Goal: Navigation & Orientation: Find specific page/section

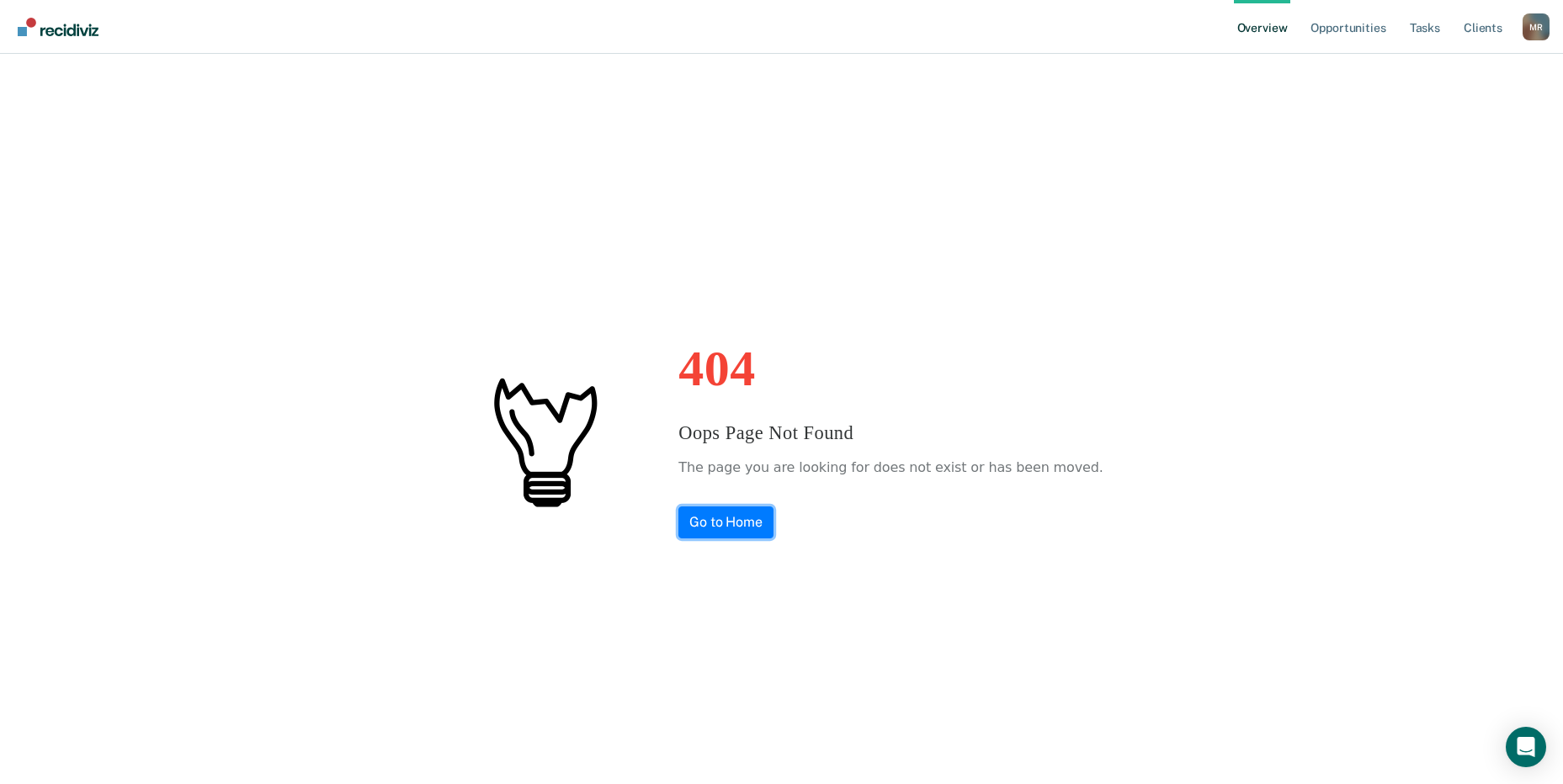
click at [755, 514] on link "Go to Home" at bounding box center [726, 522] width 95 height 32
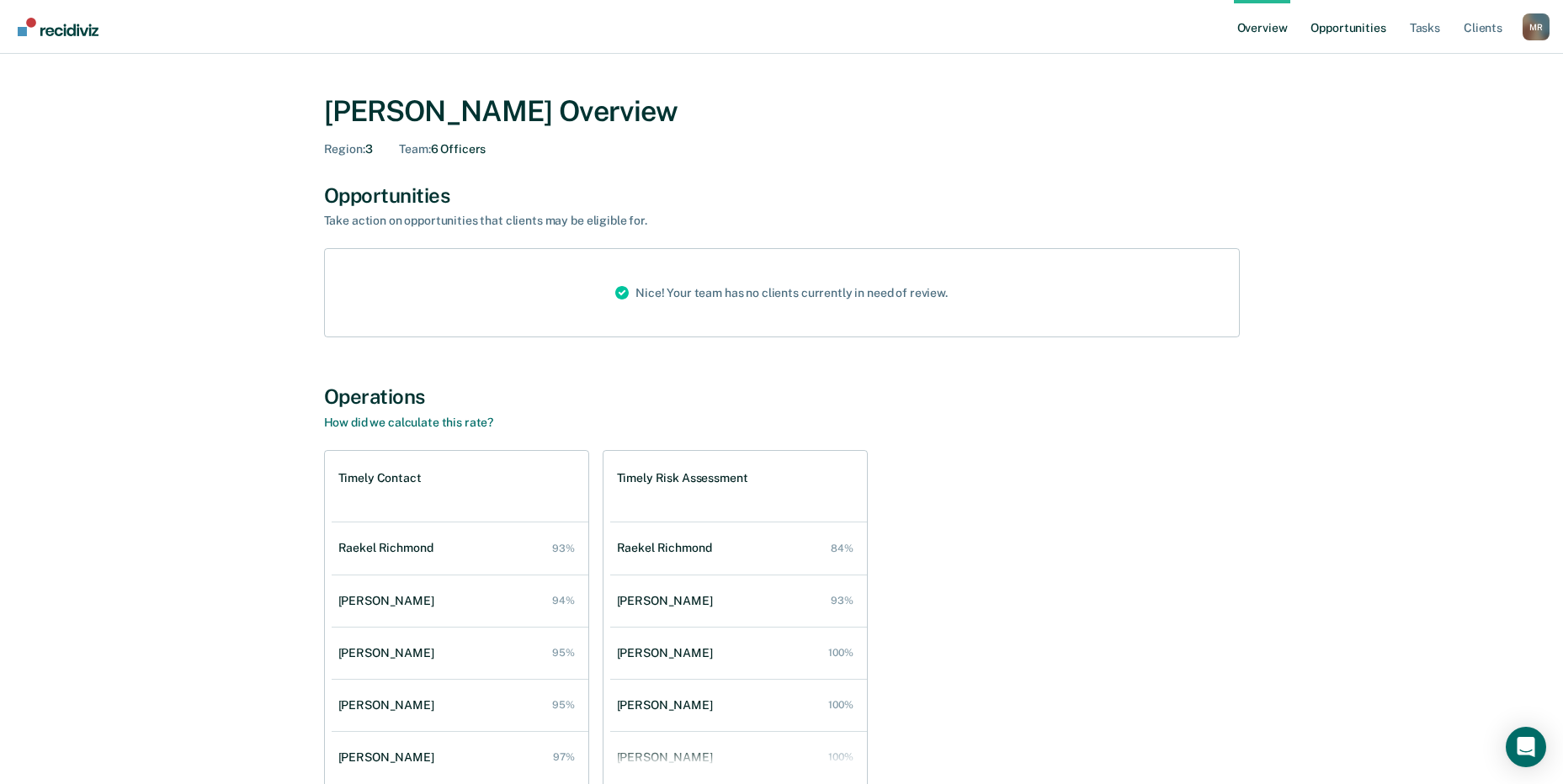
click at [1332, 27] on link "Opportunities" at bounding box center [1348, 27] width 82 height 54
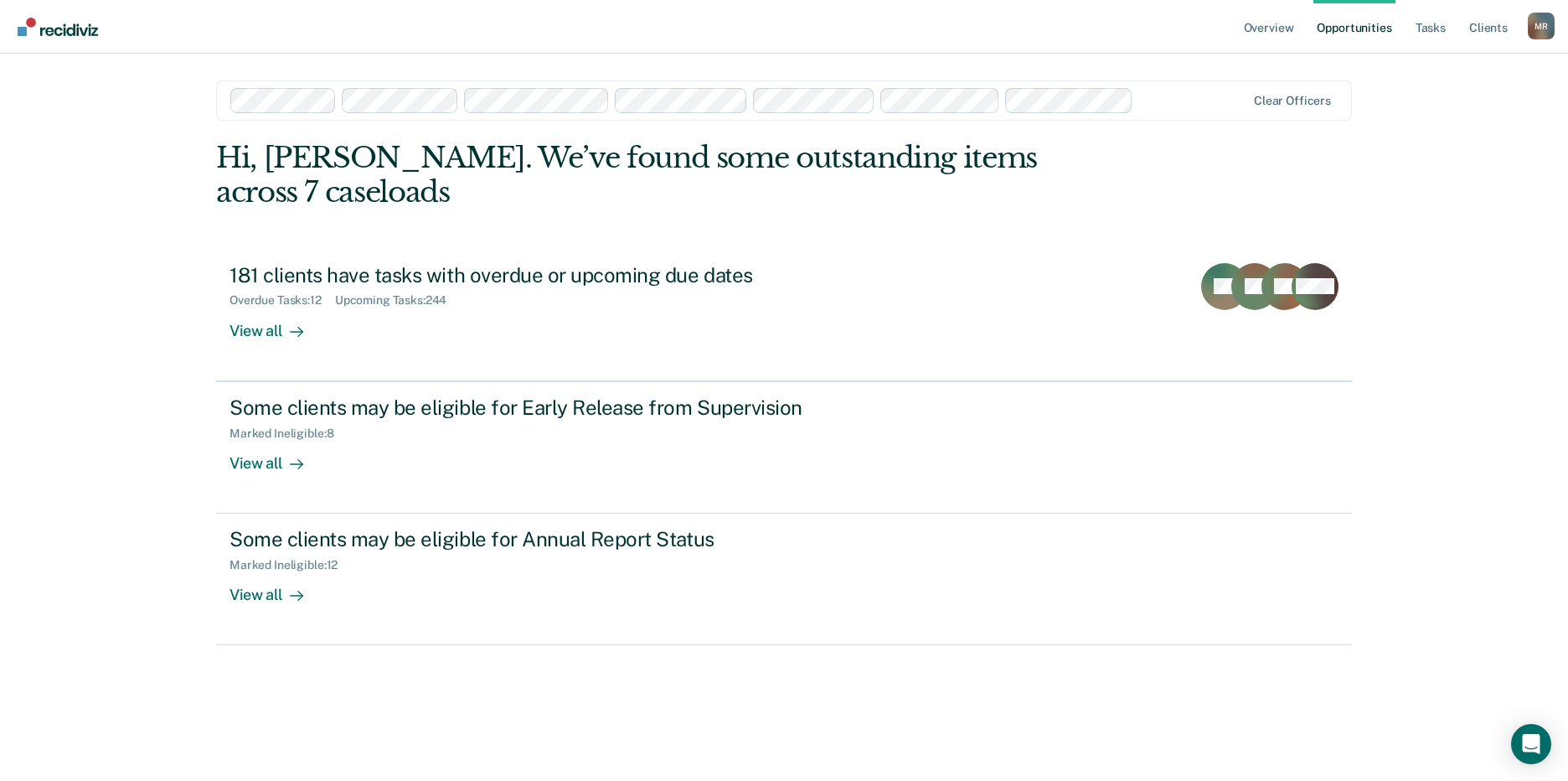
click at [1361, 26] on link "Opportunities" at bounding box center [1354, 27] width 81 height 54
click at [1424, 31] on link "Tasks" at bounding box center [1430, 27] width 37 height 54
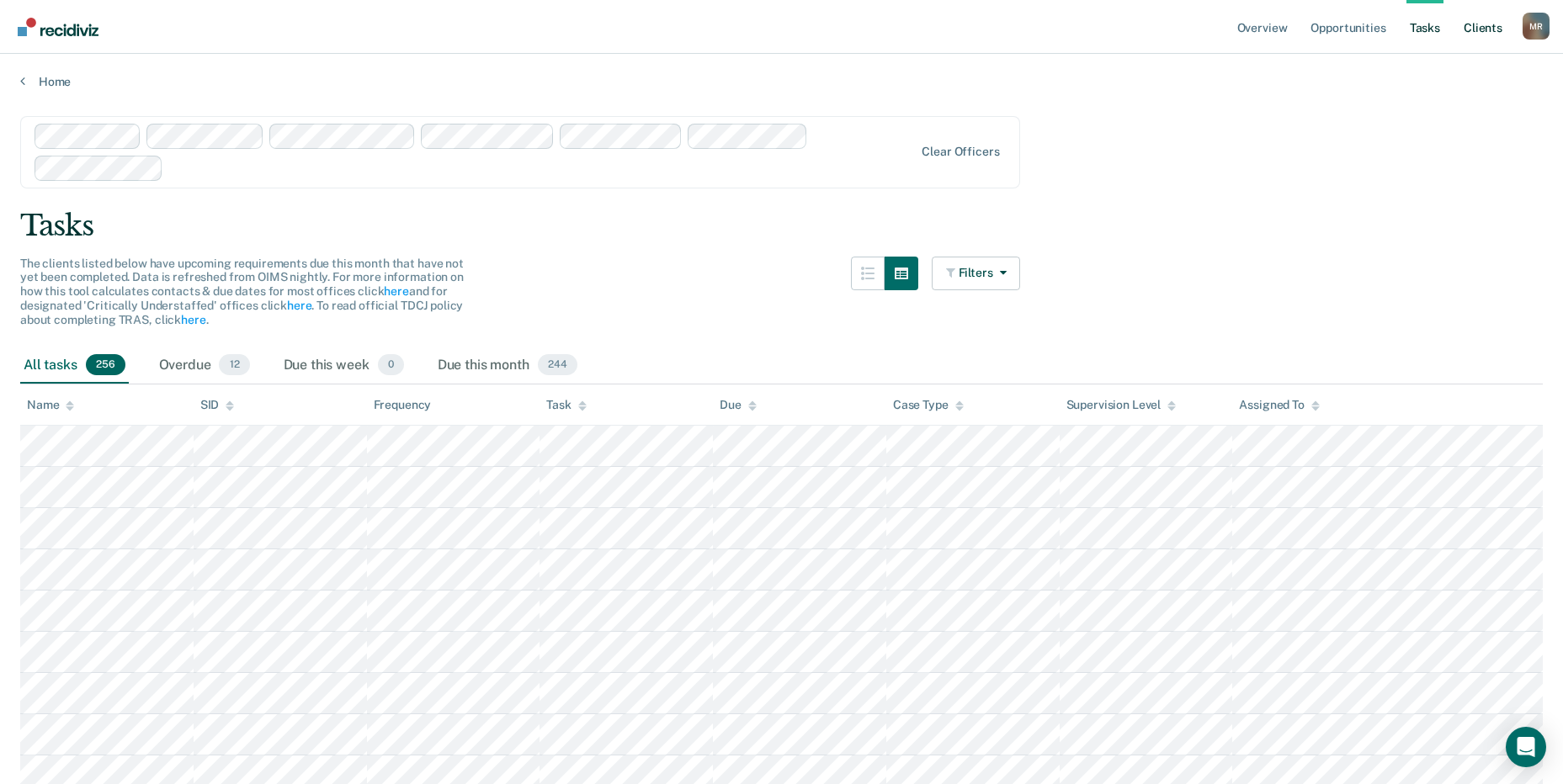
click at [1474, 24] on link "Client s" at bounding box center [1482, 27] width 45 height 54
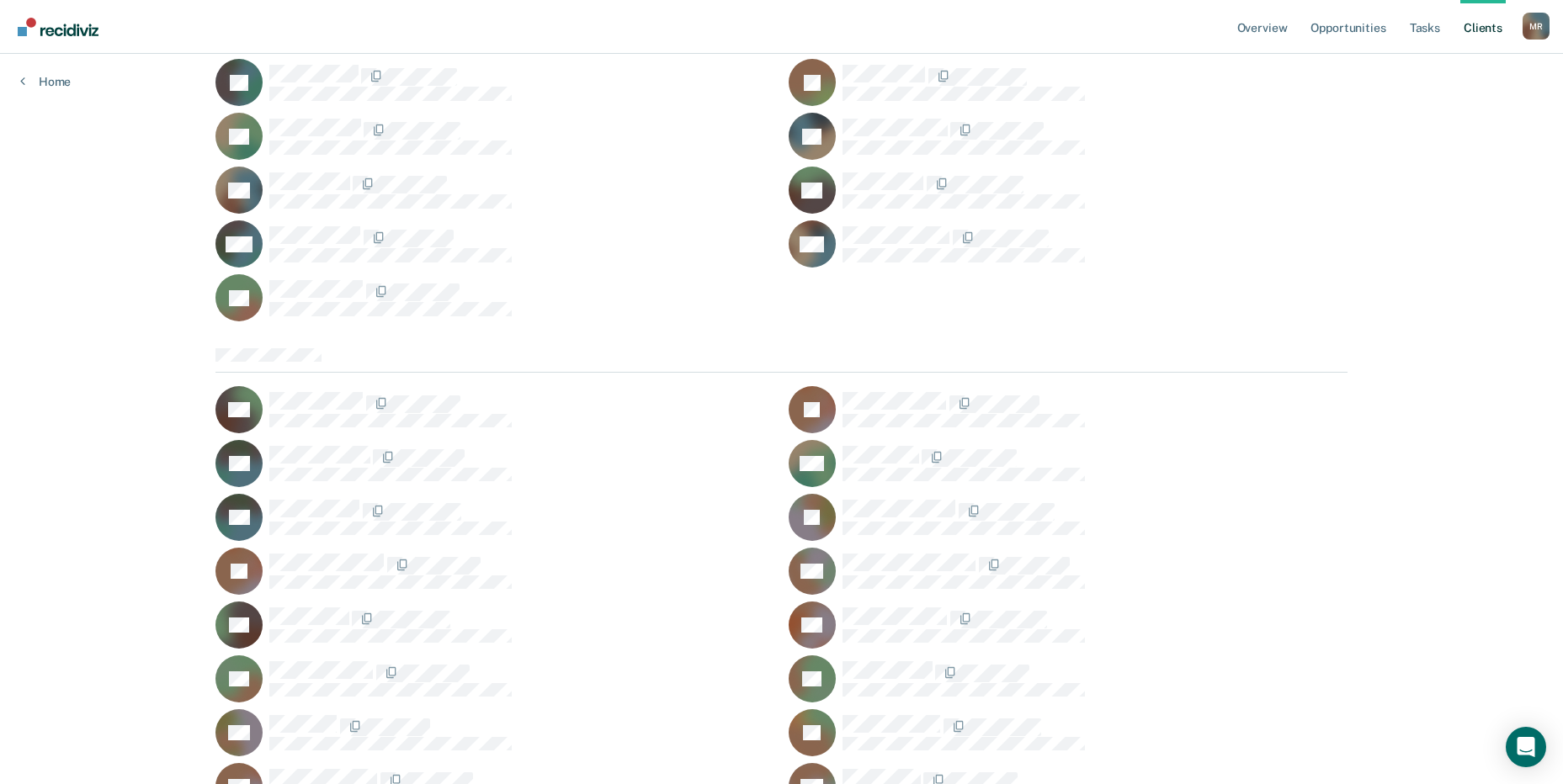
scroll to position [1599, 0]
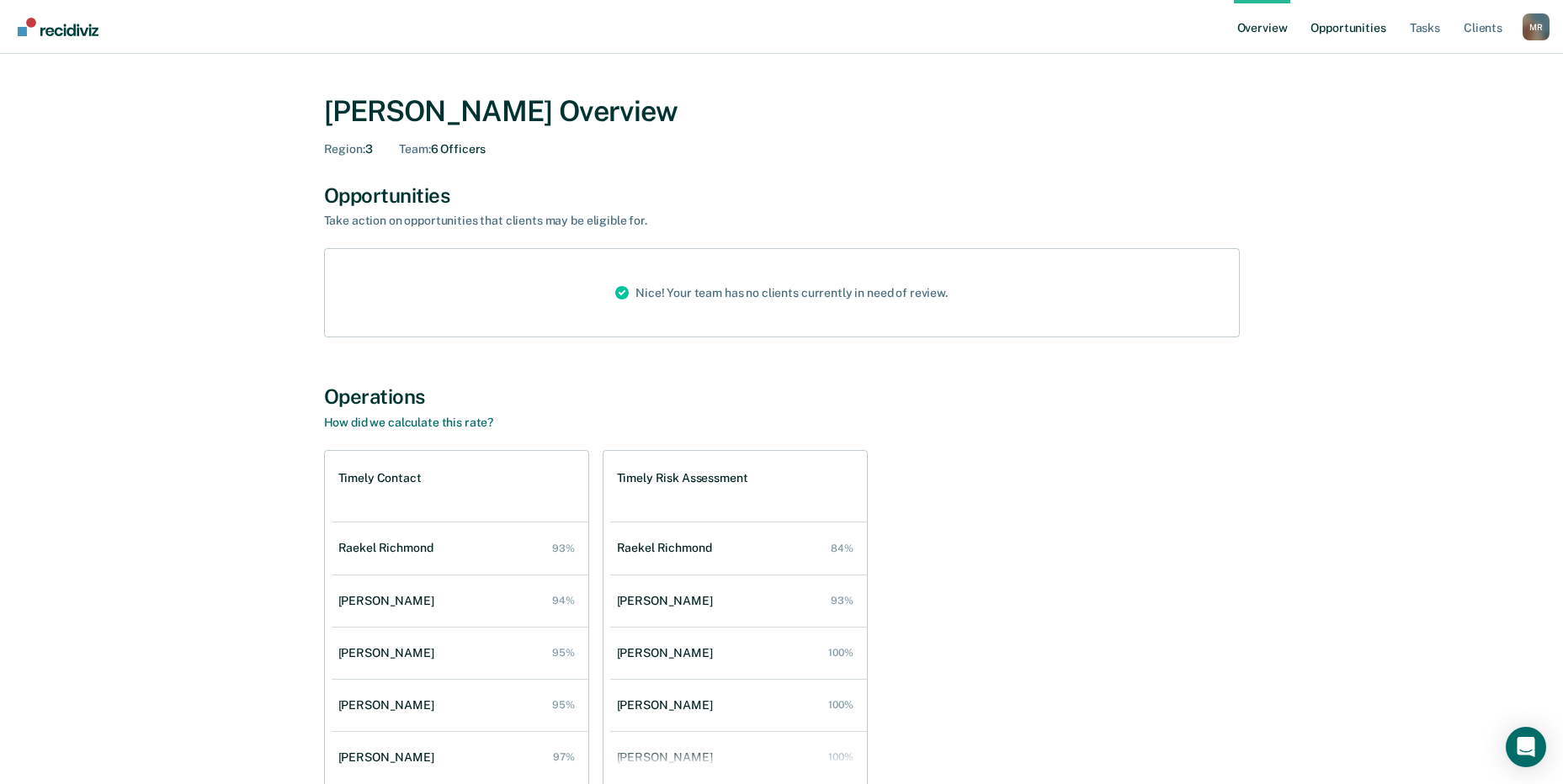
click at [1355, 24] on link "Opportunities" at bounding box center [1348, 27] width 82 height 54
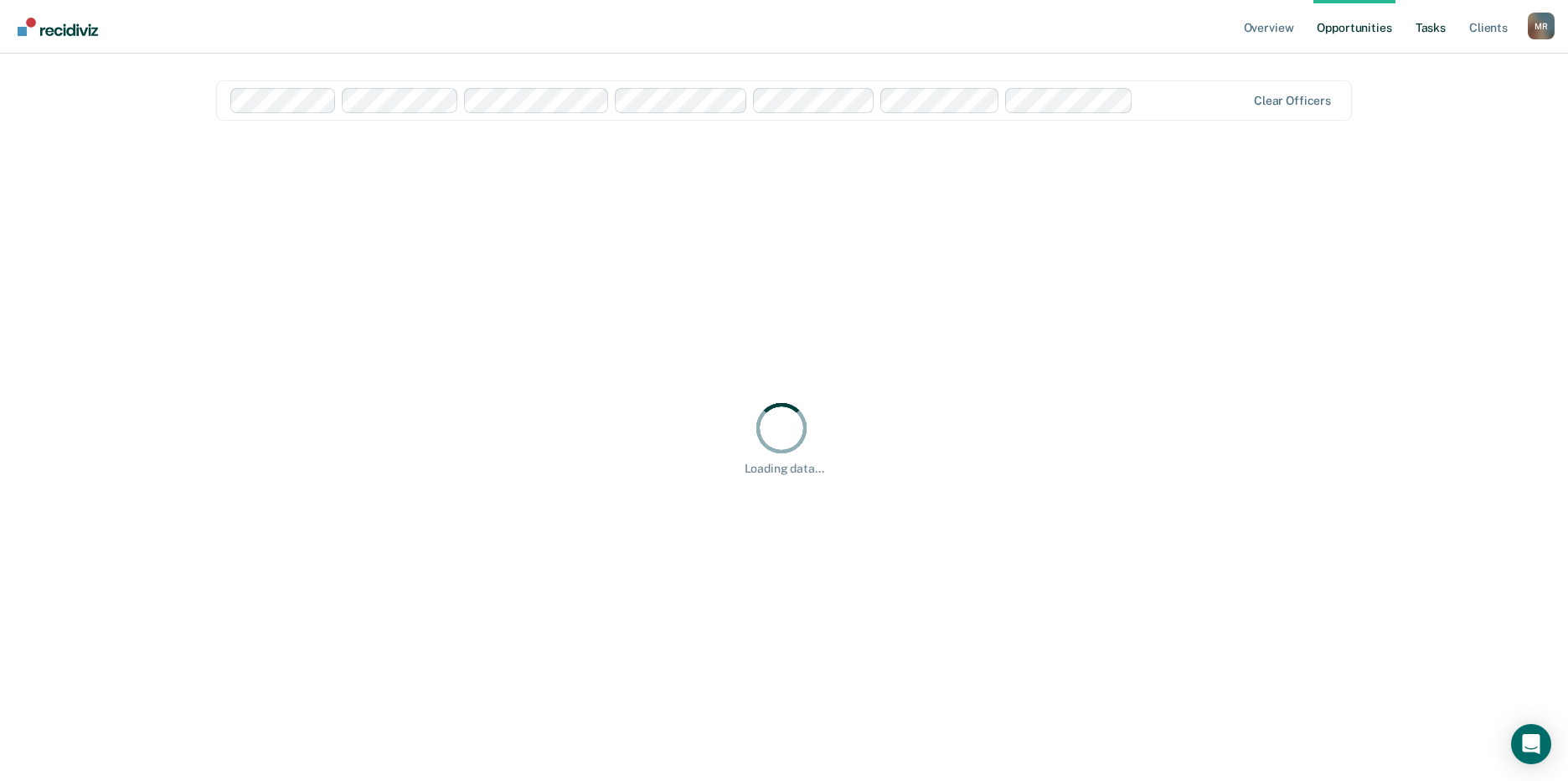
click at [1430, 28] on link "Tasks" at bounding box center [1430, 27] width 37 height 54
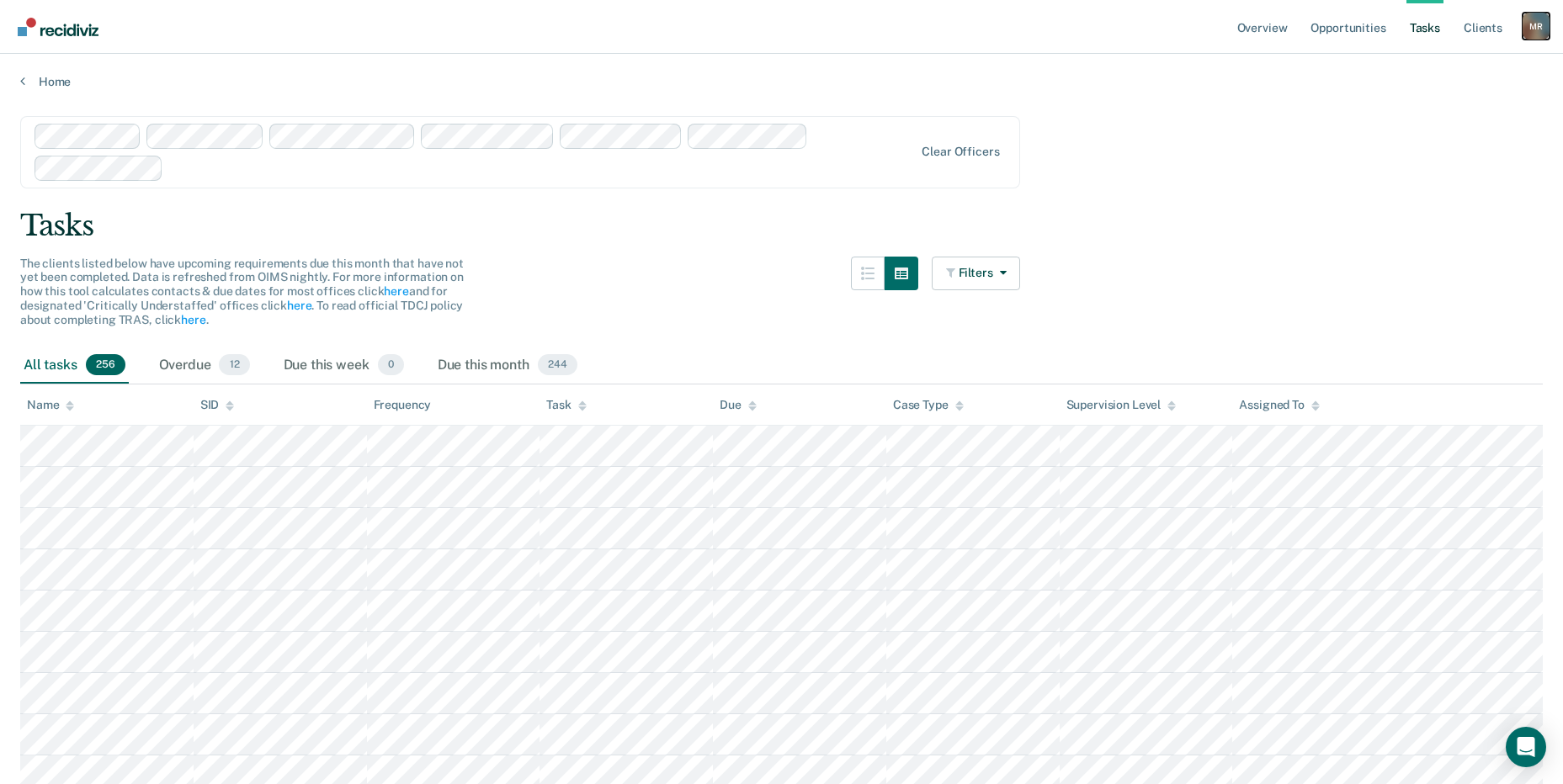
click at [1529, 37] on div "M R" at bounding box center [1536, 26] width 27 height 27
click at [1447, 109] on link "Log Out" at bounding box center [1468, 110] width 136 height 14
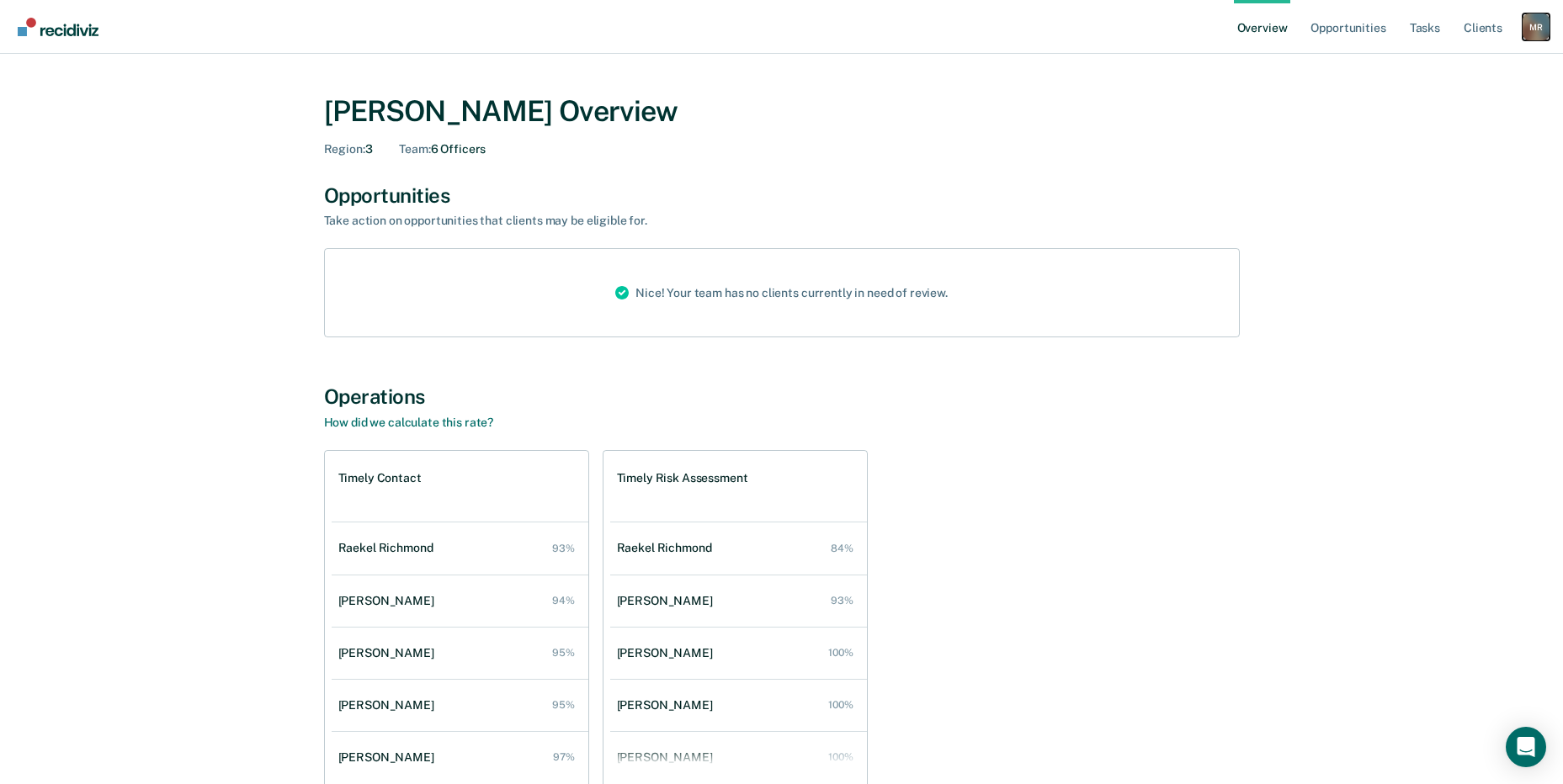
click at [1539, 27] on div "M R" at bounding box center [1536, 27] width 27 height 27
click at [1427, 108] on link "Log Out" at bounding box center [1468, 109] width 136 height 14
click at [1535, 30] on div "M R" at bounding box center [1536, 27] width 27 height 27
click at [1421, 108] on link "Log Out" at bounding box center [1468, 109] width 136 height 14
click at [1482, 31] on link "Client s" at bounding box center [1482, 27] width 45 height 54
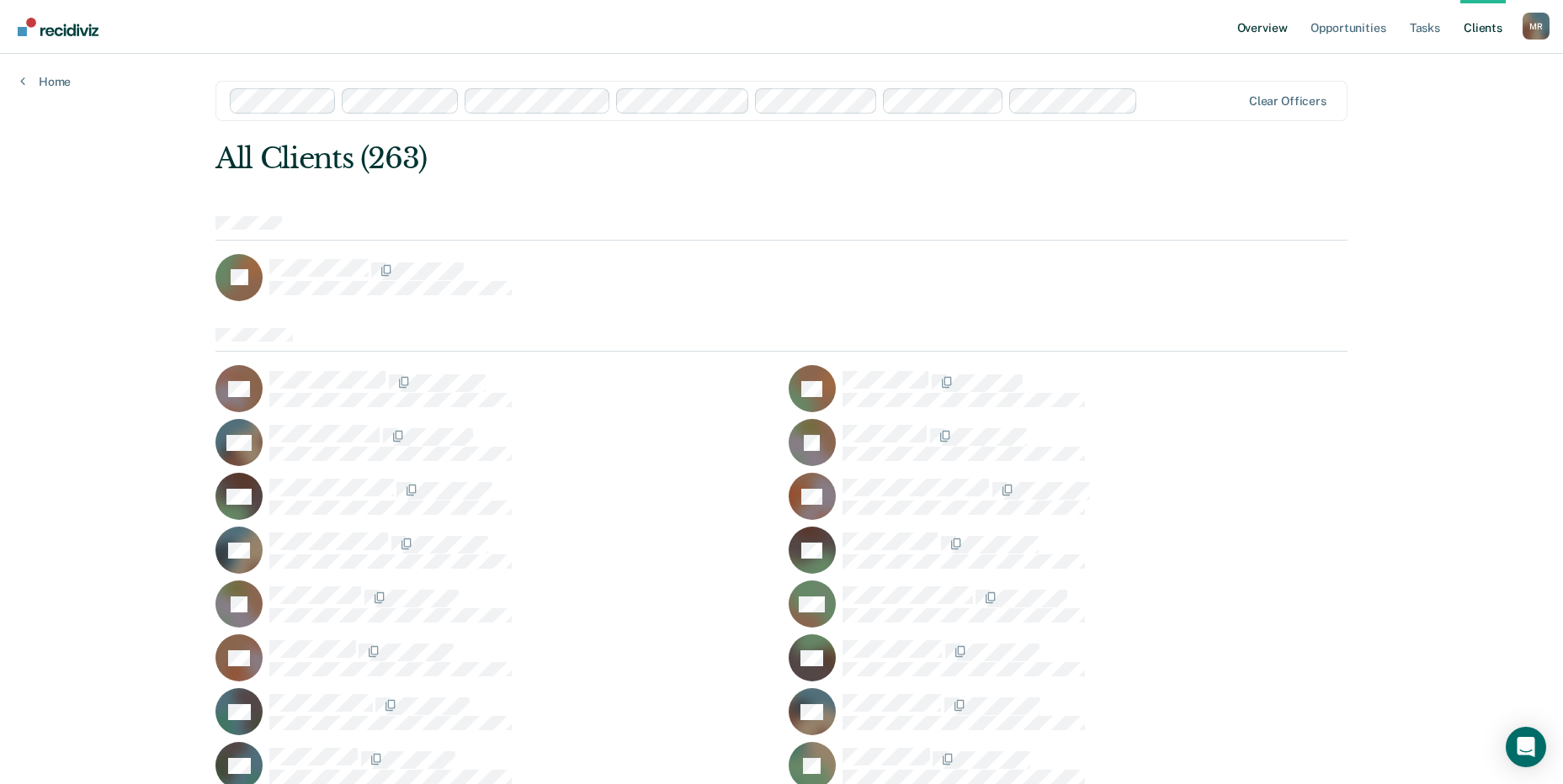
click at [1275, 29] on link "Overview" at bounding box center [1263, 27] width 58 height 54
